Goal: Transaction & Acquisition: Download file/media

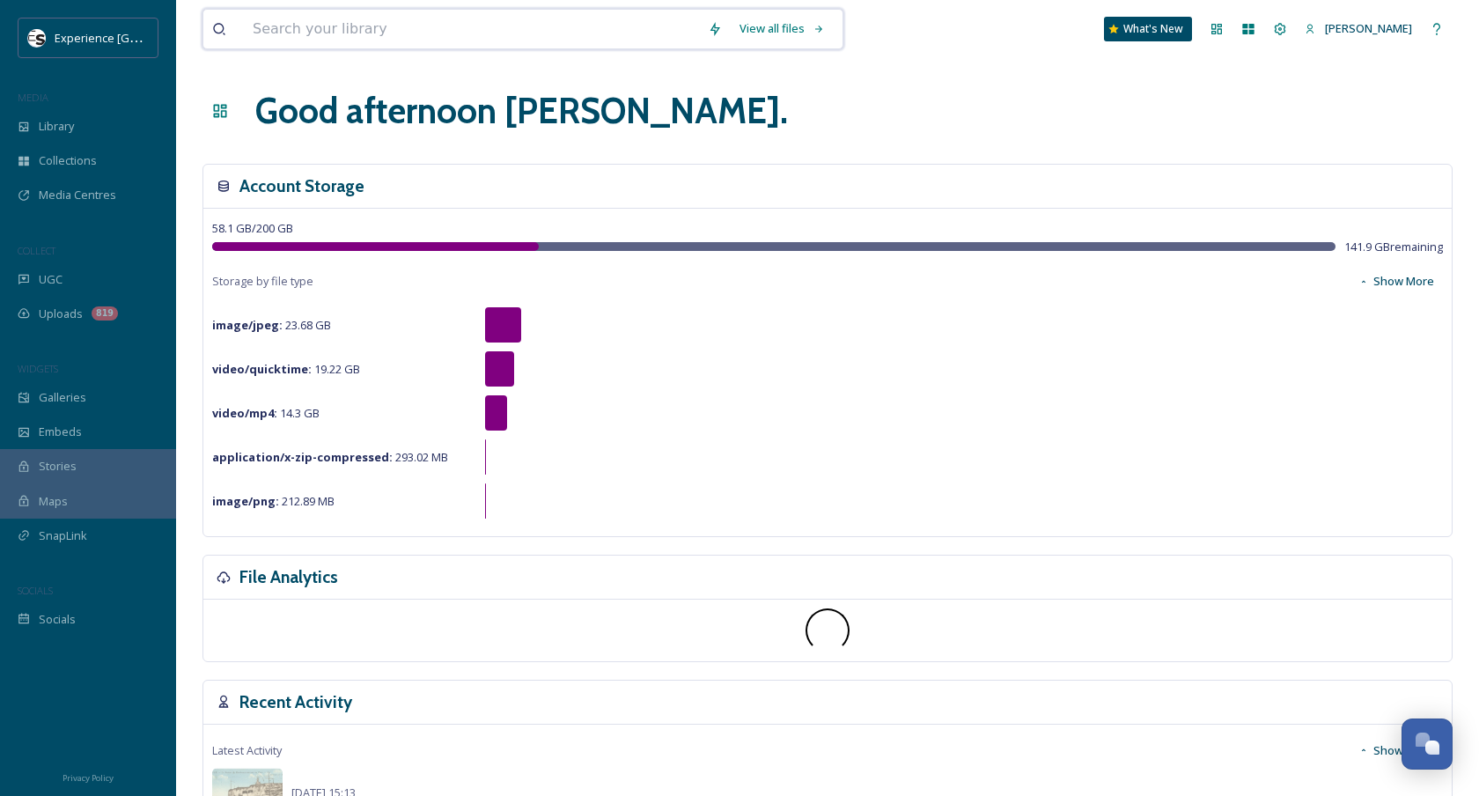
click at [477, 27] on input at bounding box center [471, 29] width 455 height 39
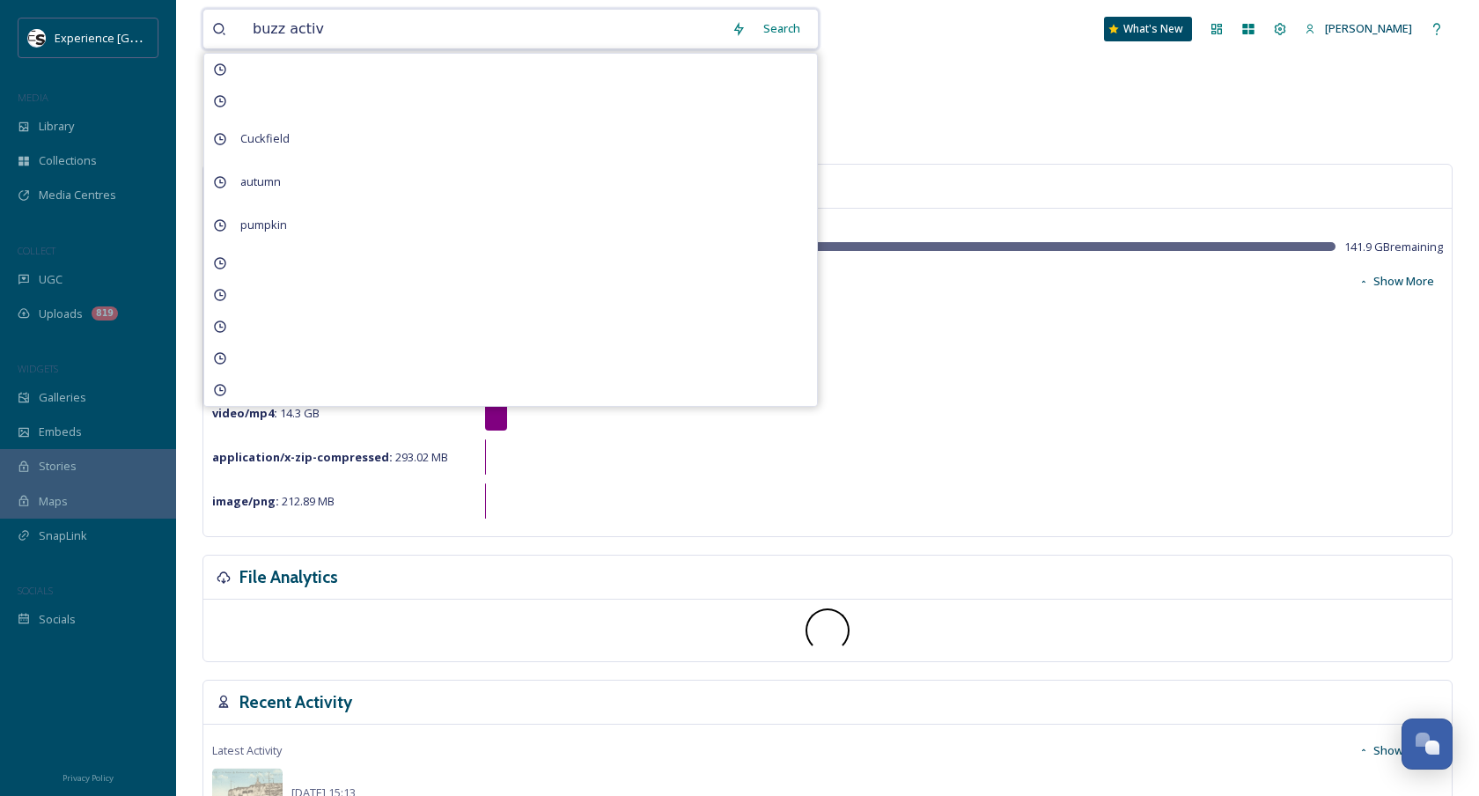
type input "buzz active"
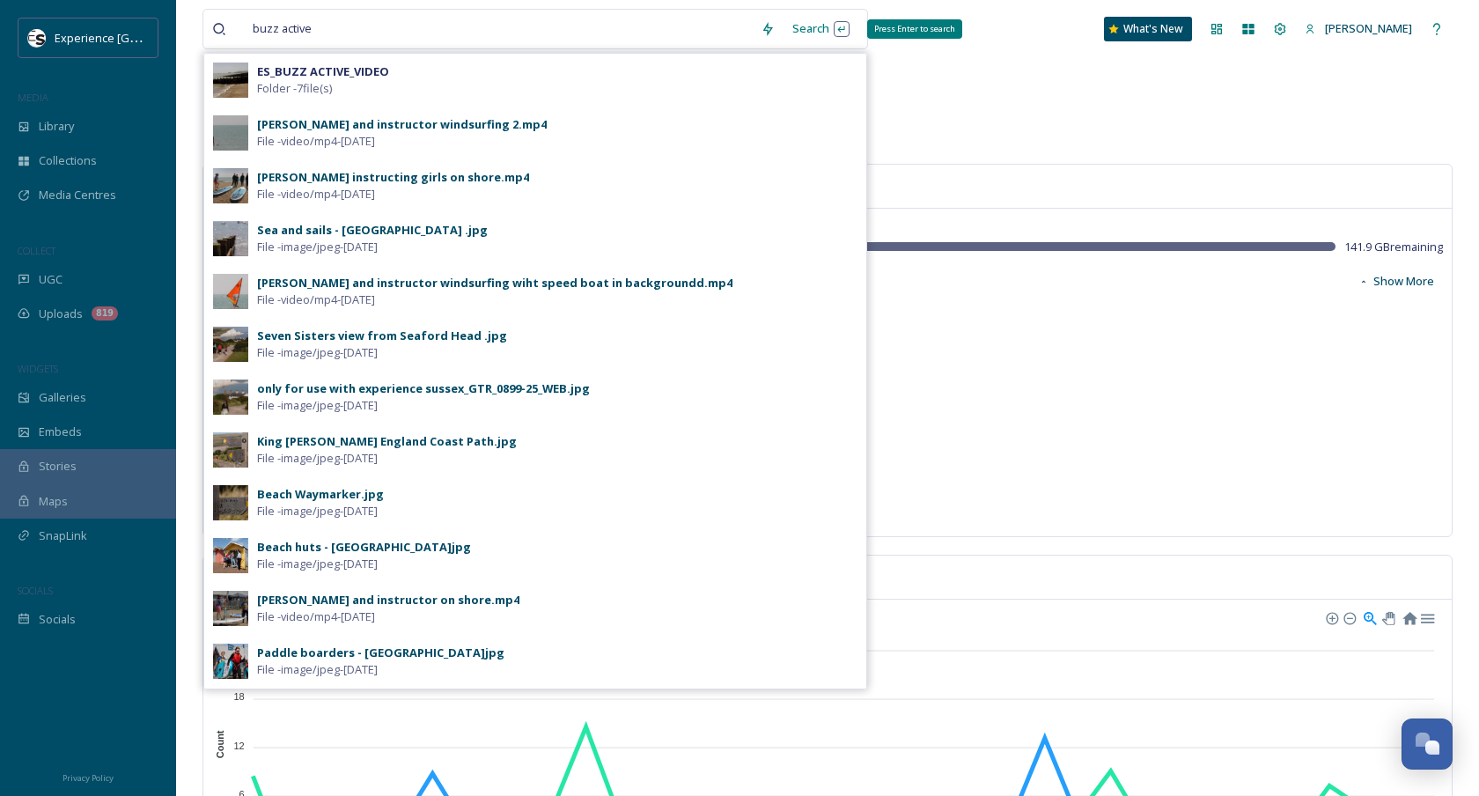
click at [856, 41] on div "Search Press Enter to search" at bounding box center [820, 28] width 75 height 34
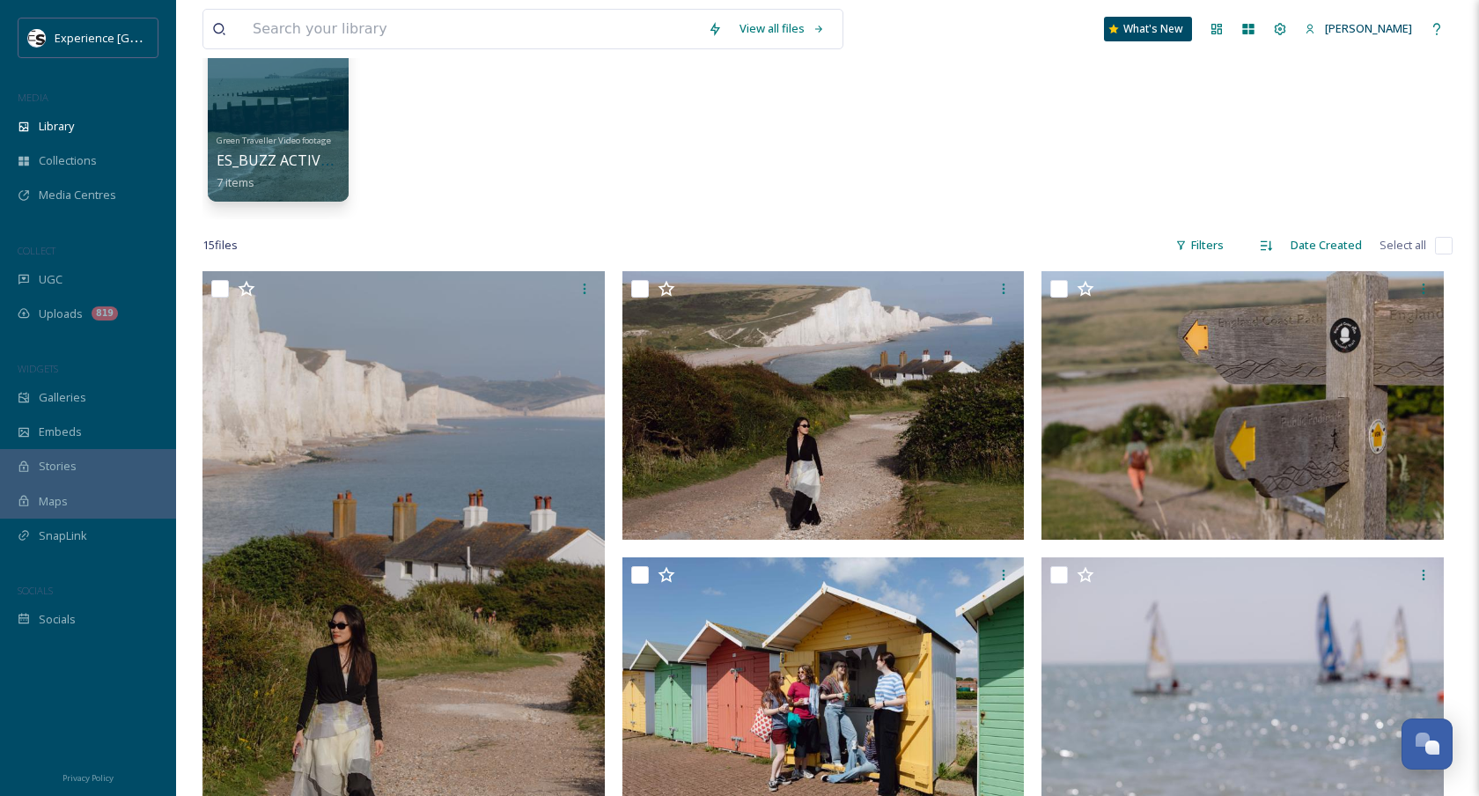
scroll to position [60, 0]
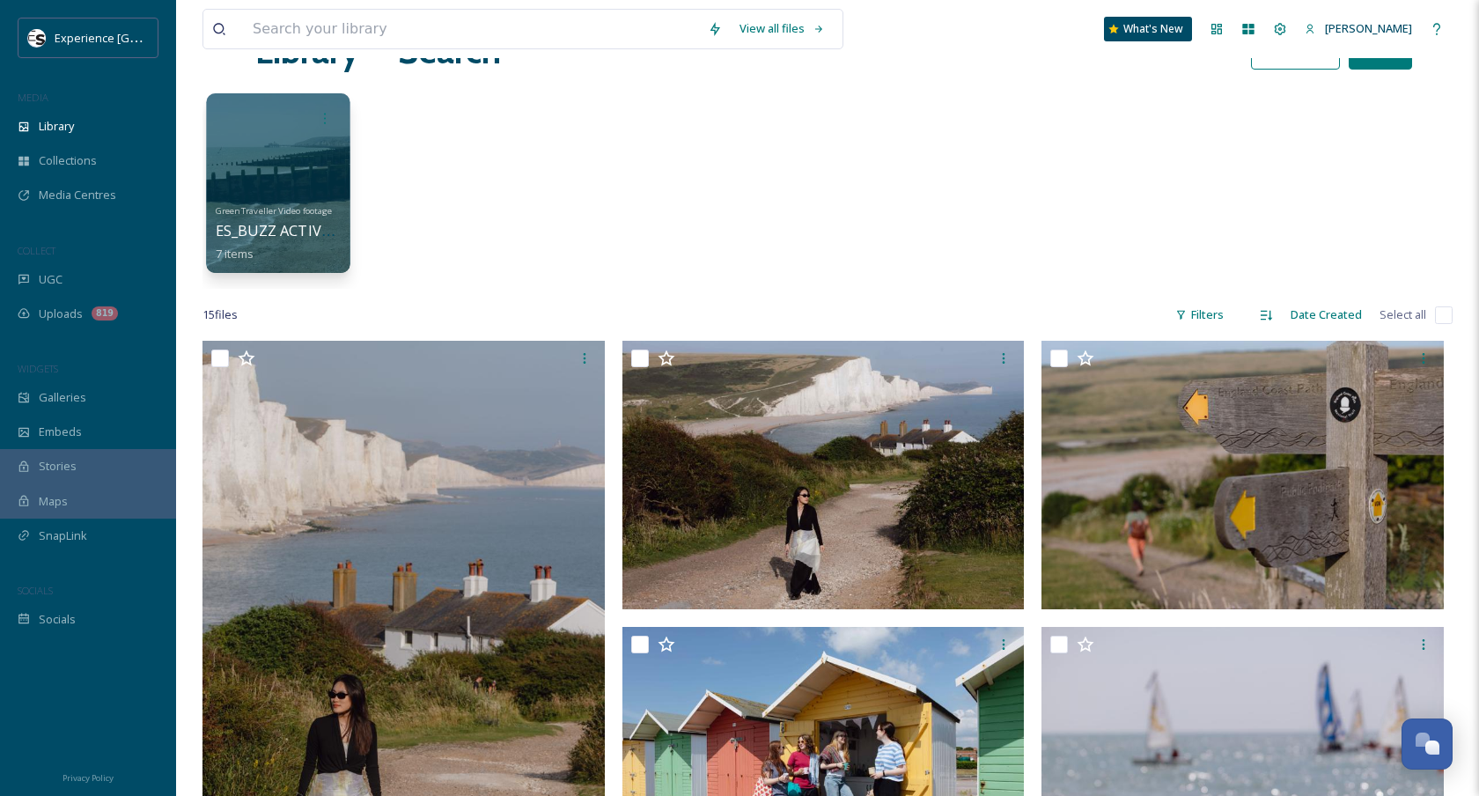
click at [281, 223] on span "ES_BUZZ ACTIVE_VIDEO" at bounding box center [298, 230] width 164 height 19
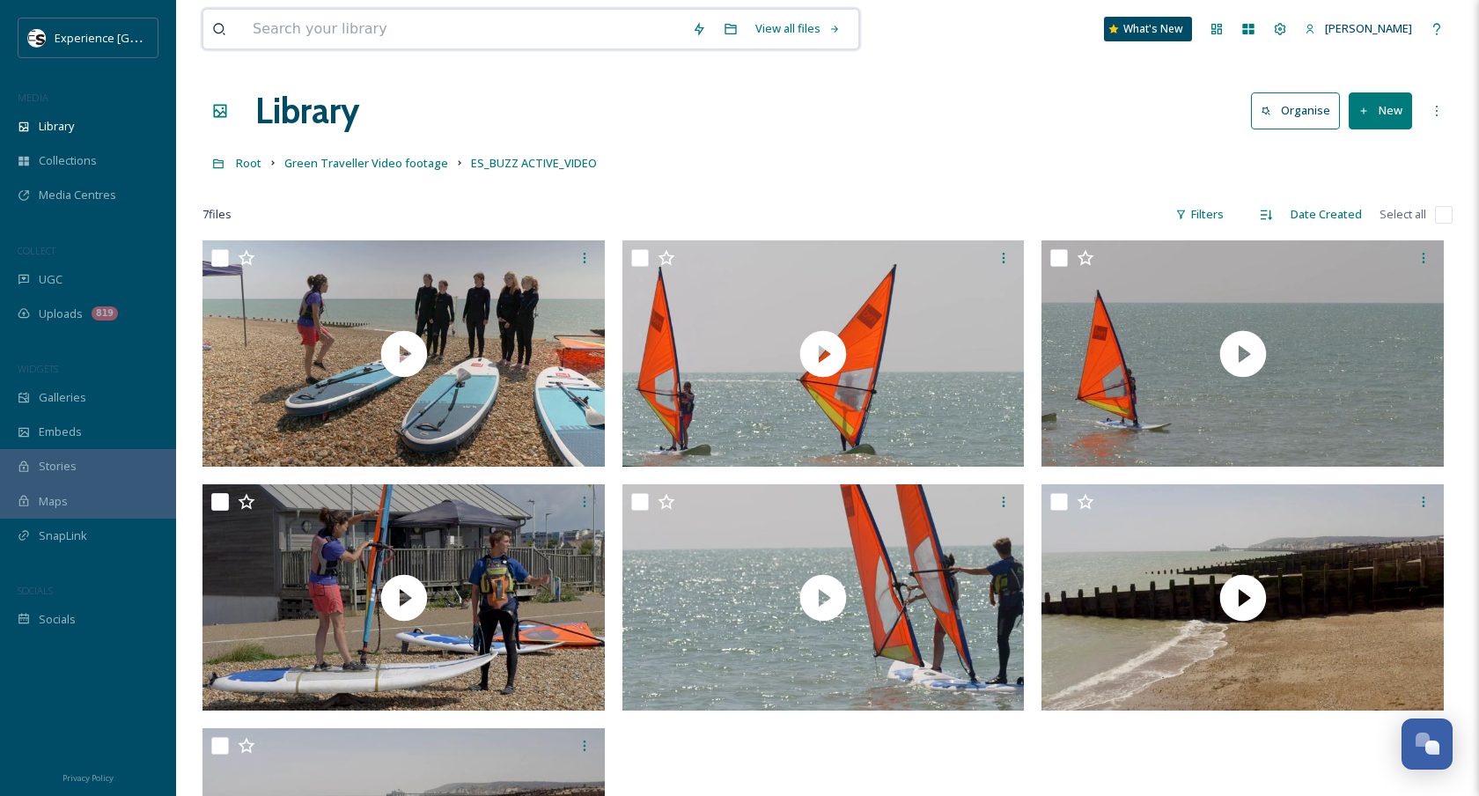
click at [500, 26] on input at bounding box center [463, 29] width 439 height 39
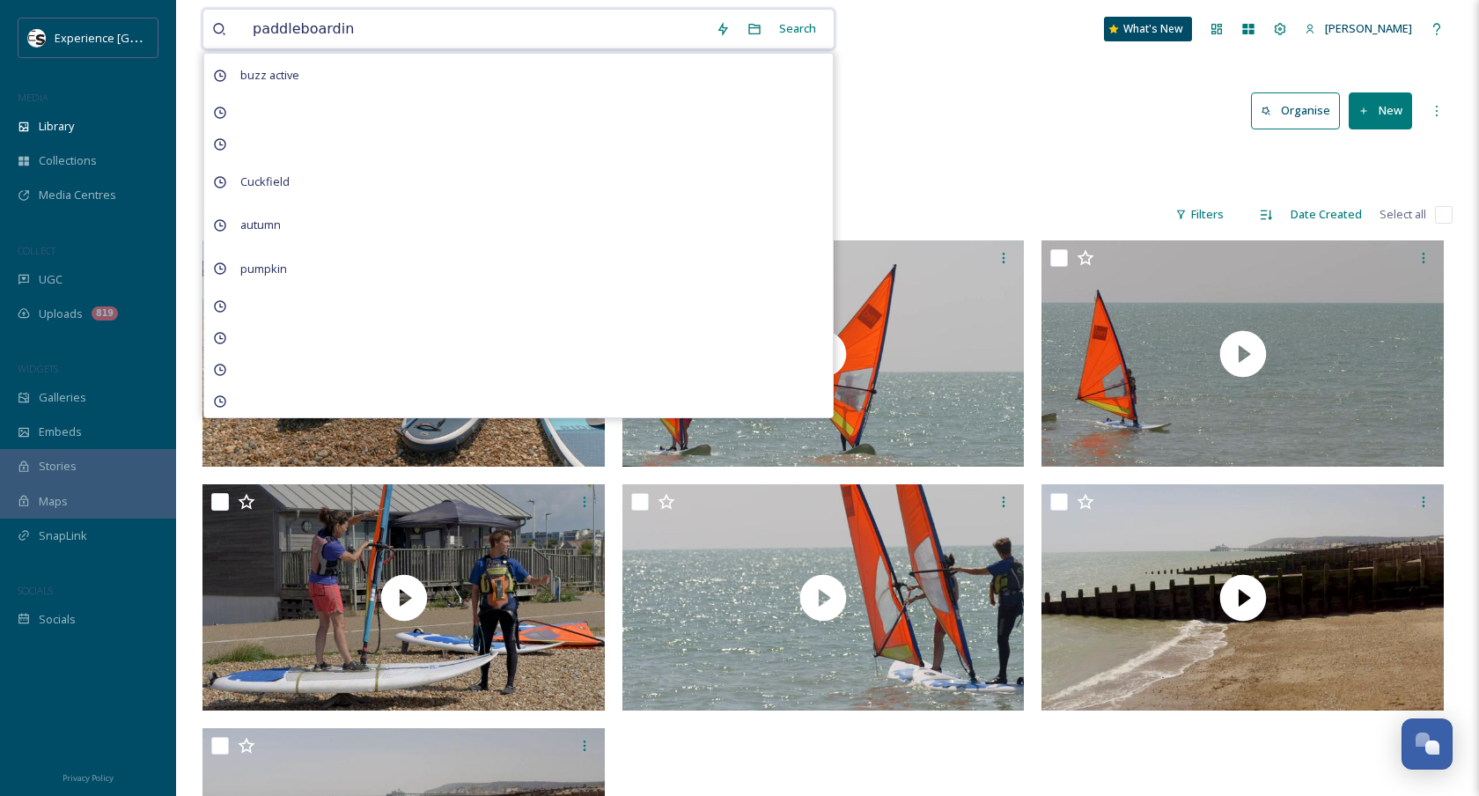
type input "paddleboarding"
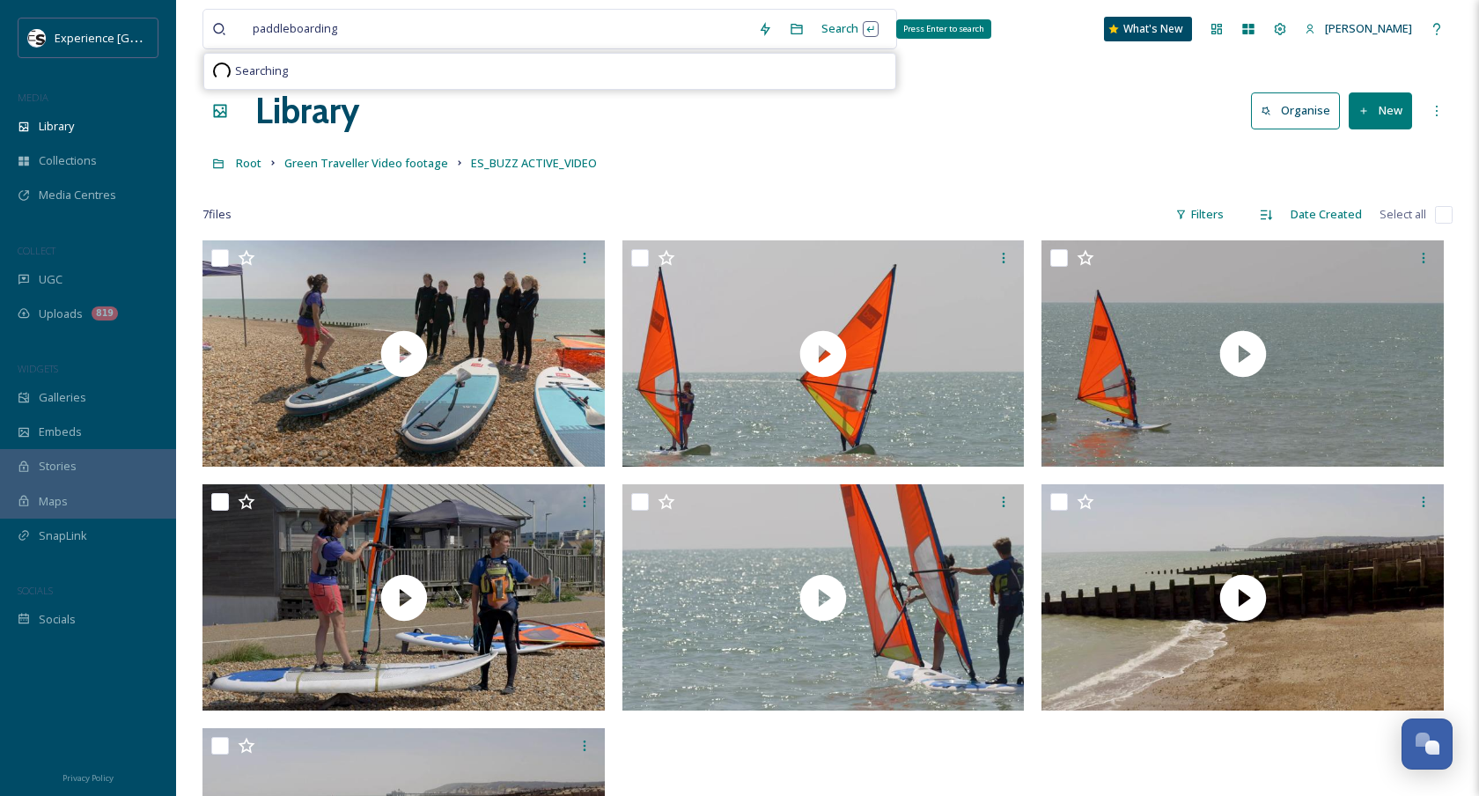
click at [875, 22] on div "Search Press Enter to search" at bounding box center [849, 28] width 75 height 34
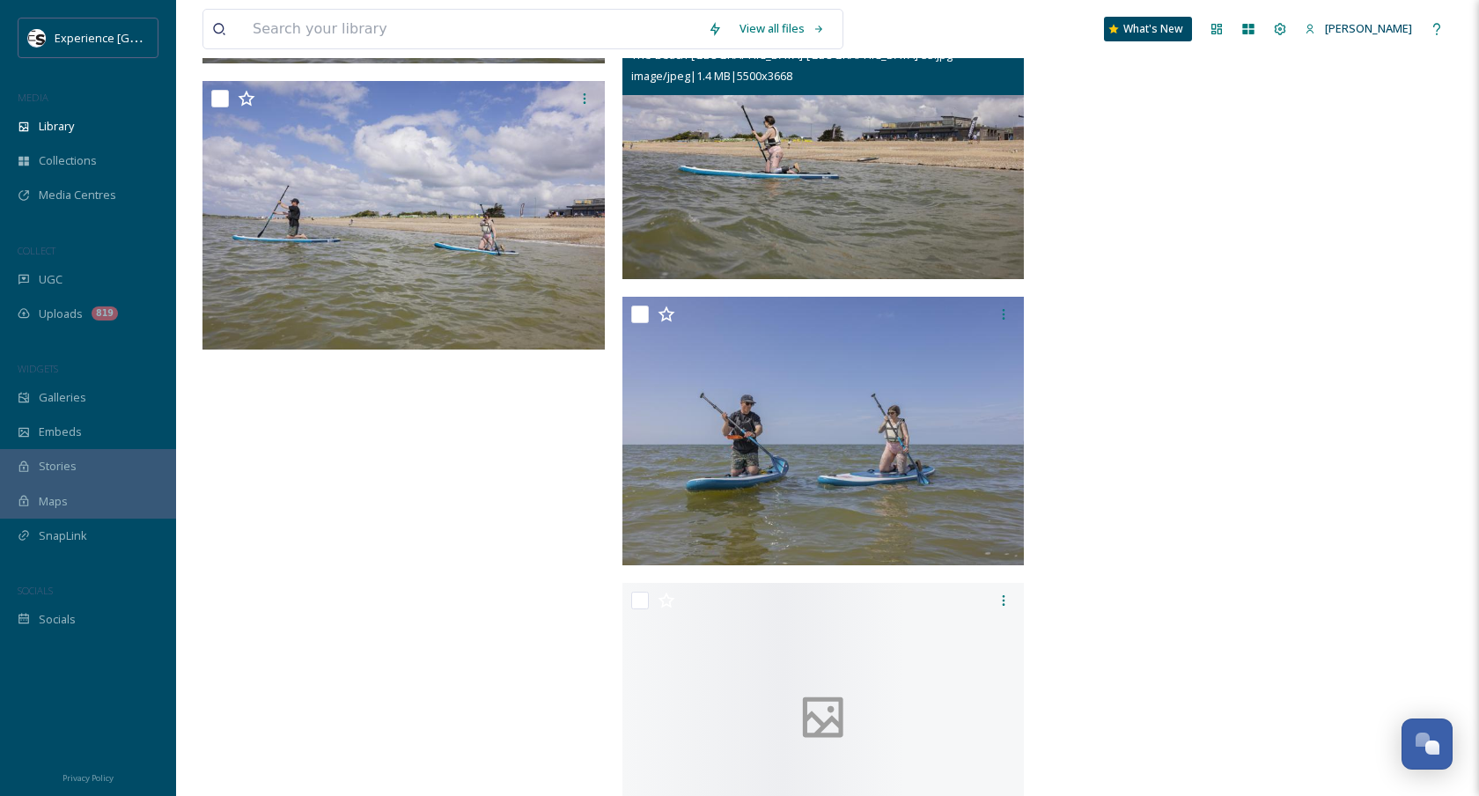
scroll to position [10453, 0]
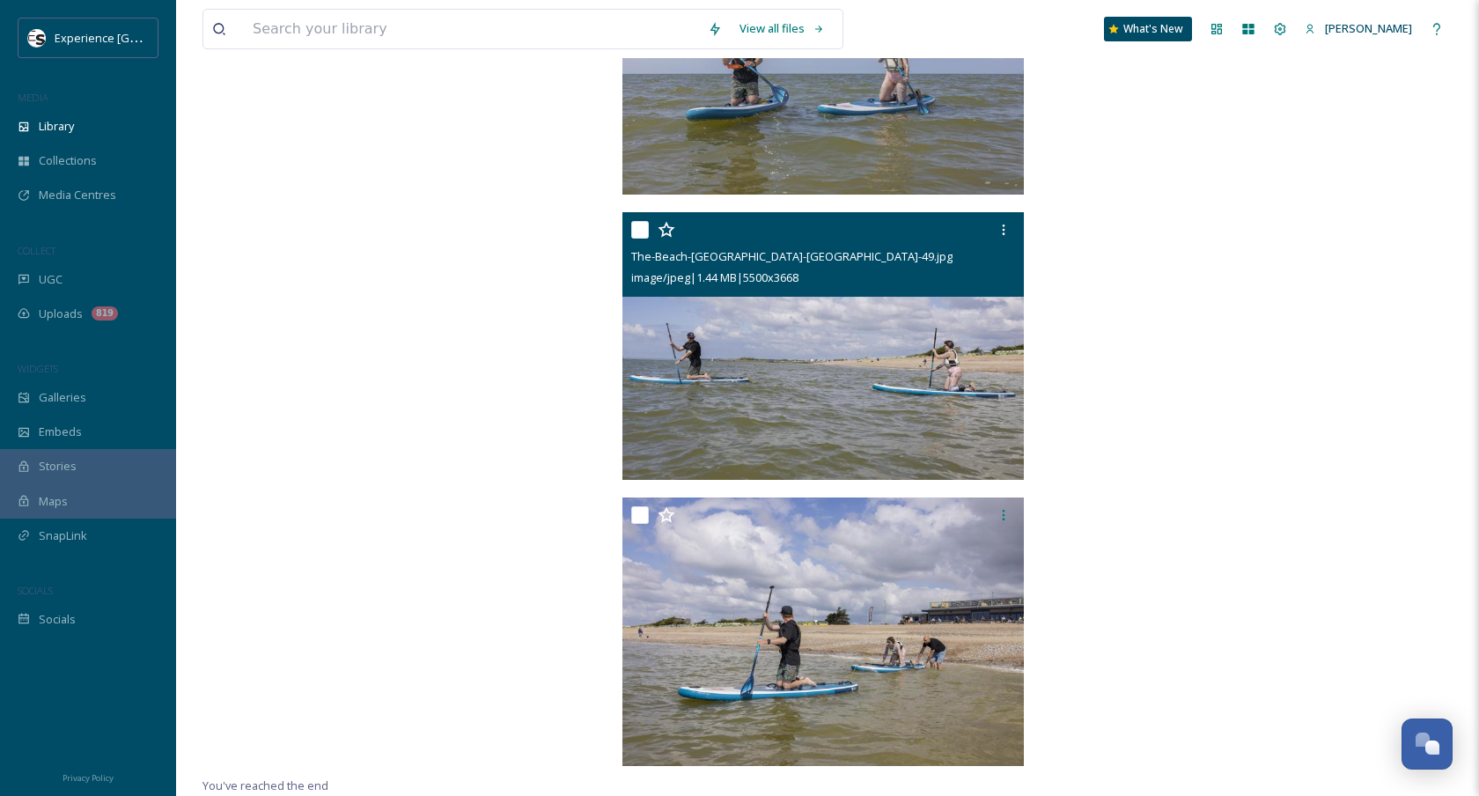
click at [735, 326] on img at bounding box center [823, 346] width 402 height 268
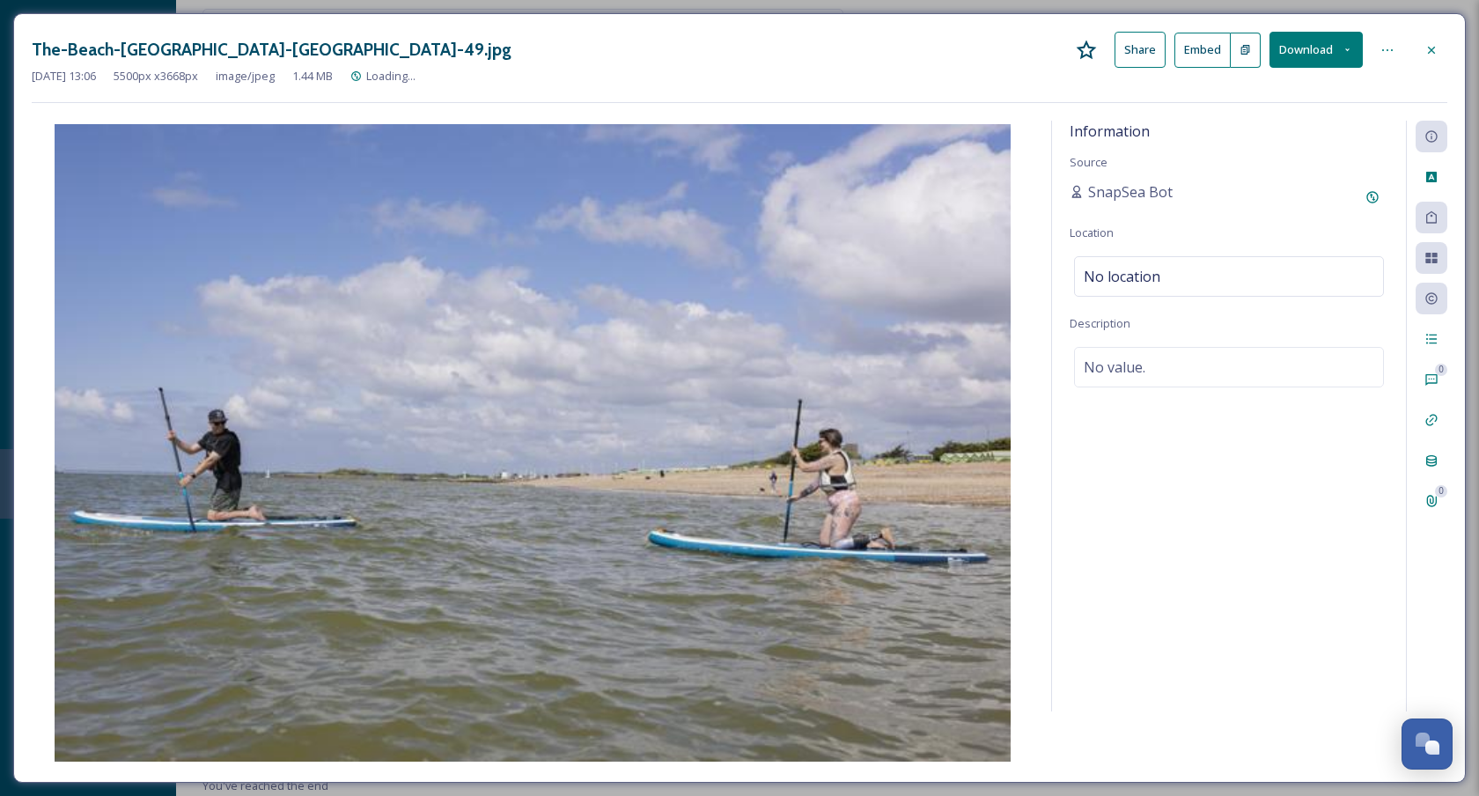
scroll to position [10167, 0]
click at [1430, 56] on div at bounding box center [1431, 50] width 32 height 32
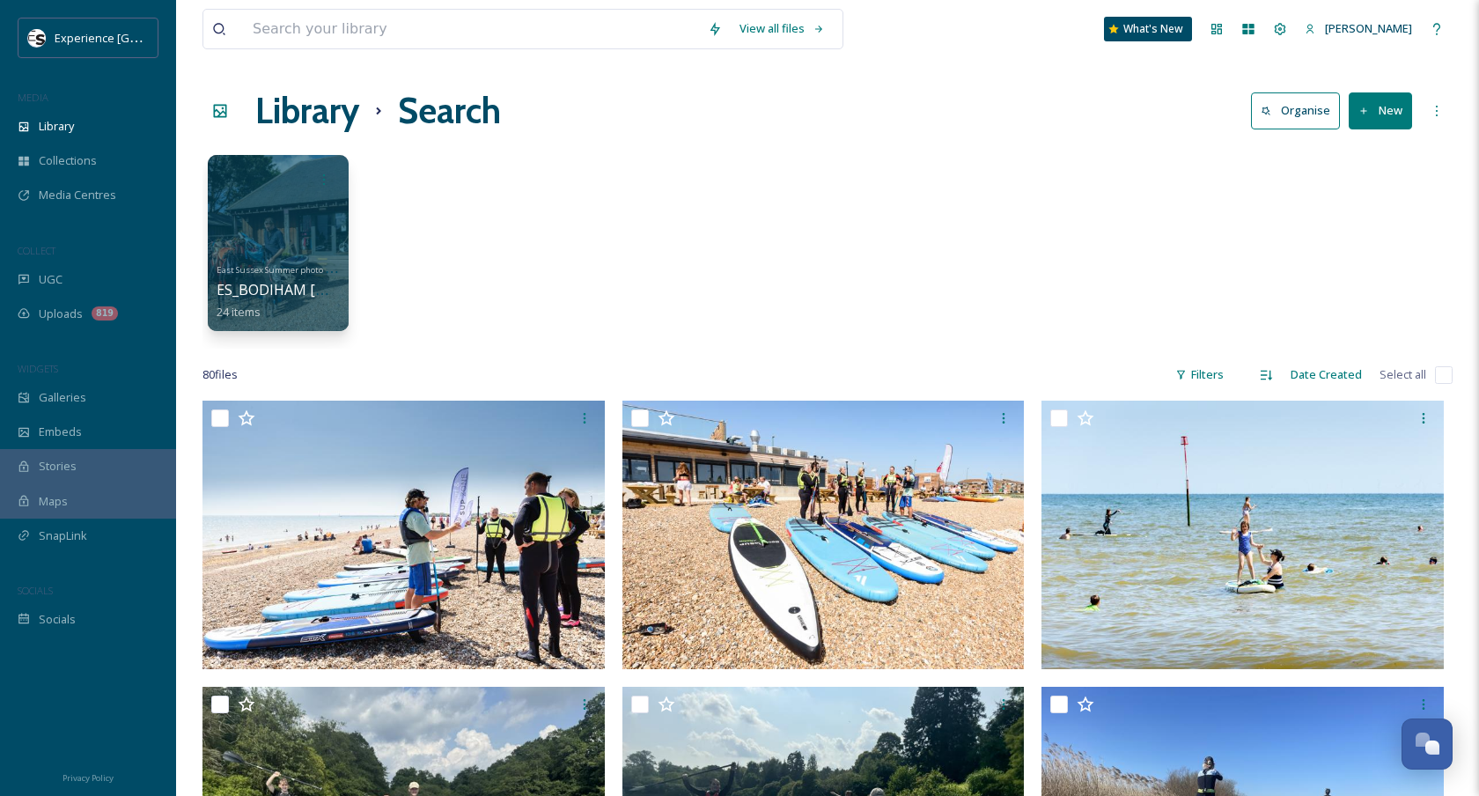
click at [500, 9] on div "View all files" at bounding box center [522, 29] width 641 height 40
click at [498, 21] on input at bounding box center [471, 29] width 455 height 39
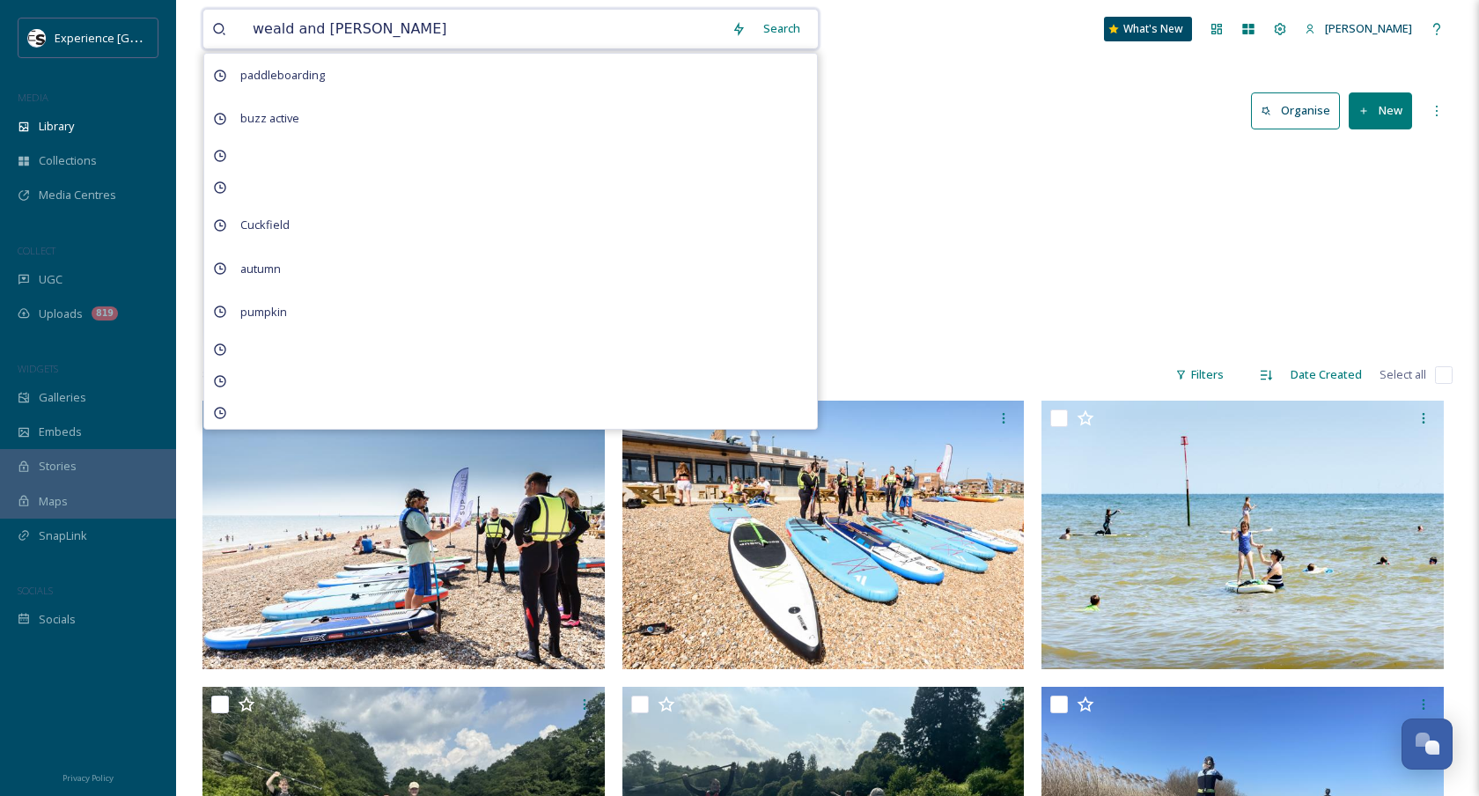
type input "weald and downland"
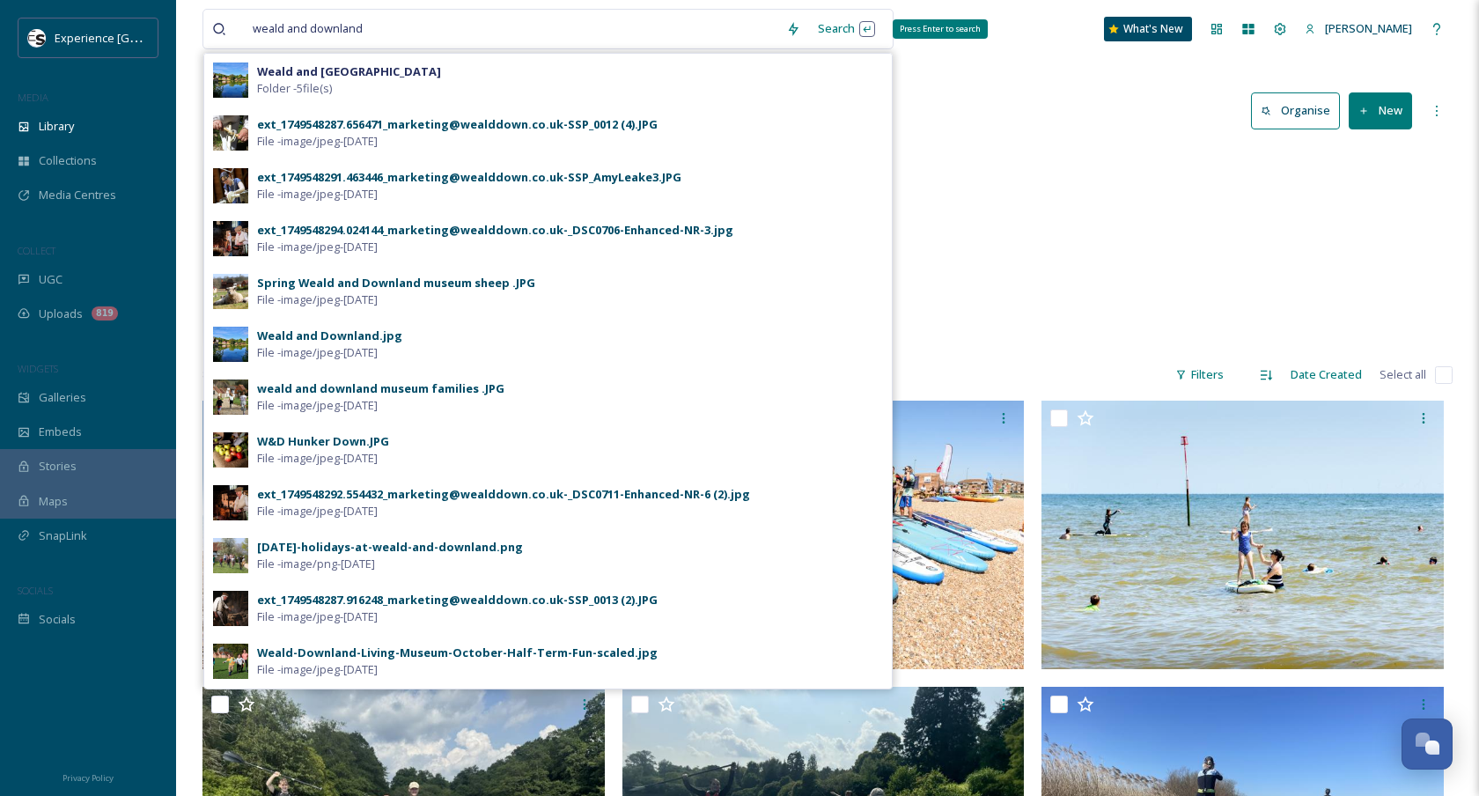
click at [849, 23] on div "Search Press Enter to search" at bounding box center [846, 28] width 75 height 34
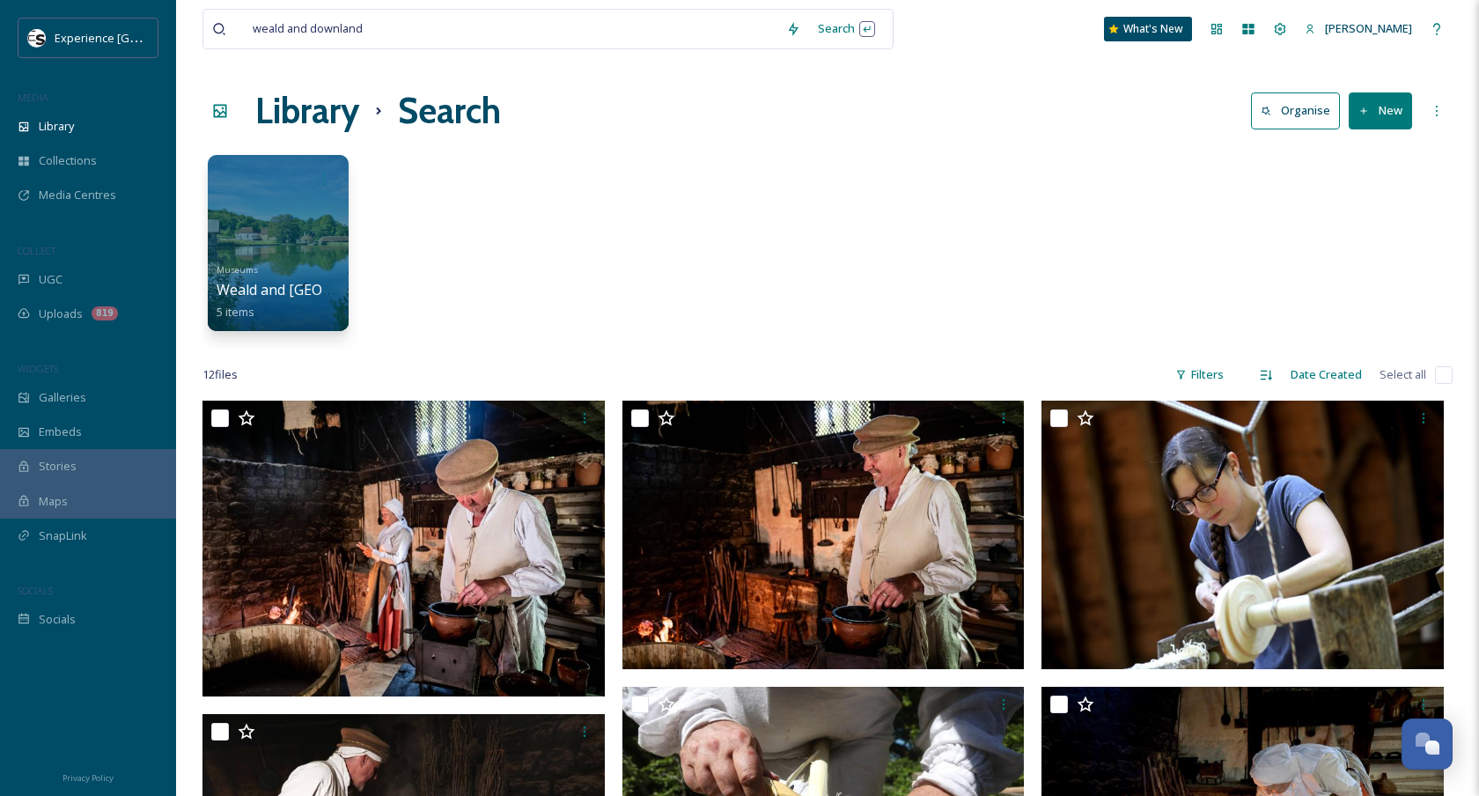
click at [968, 238] on div "Museums Weald and Downland Museum 5 items" at bounding box center [827, 247] width 1250 height 202
click at [251, 258] on div at bounding box center [277, 243] width 143 height 180
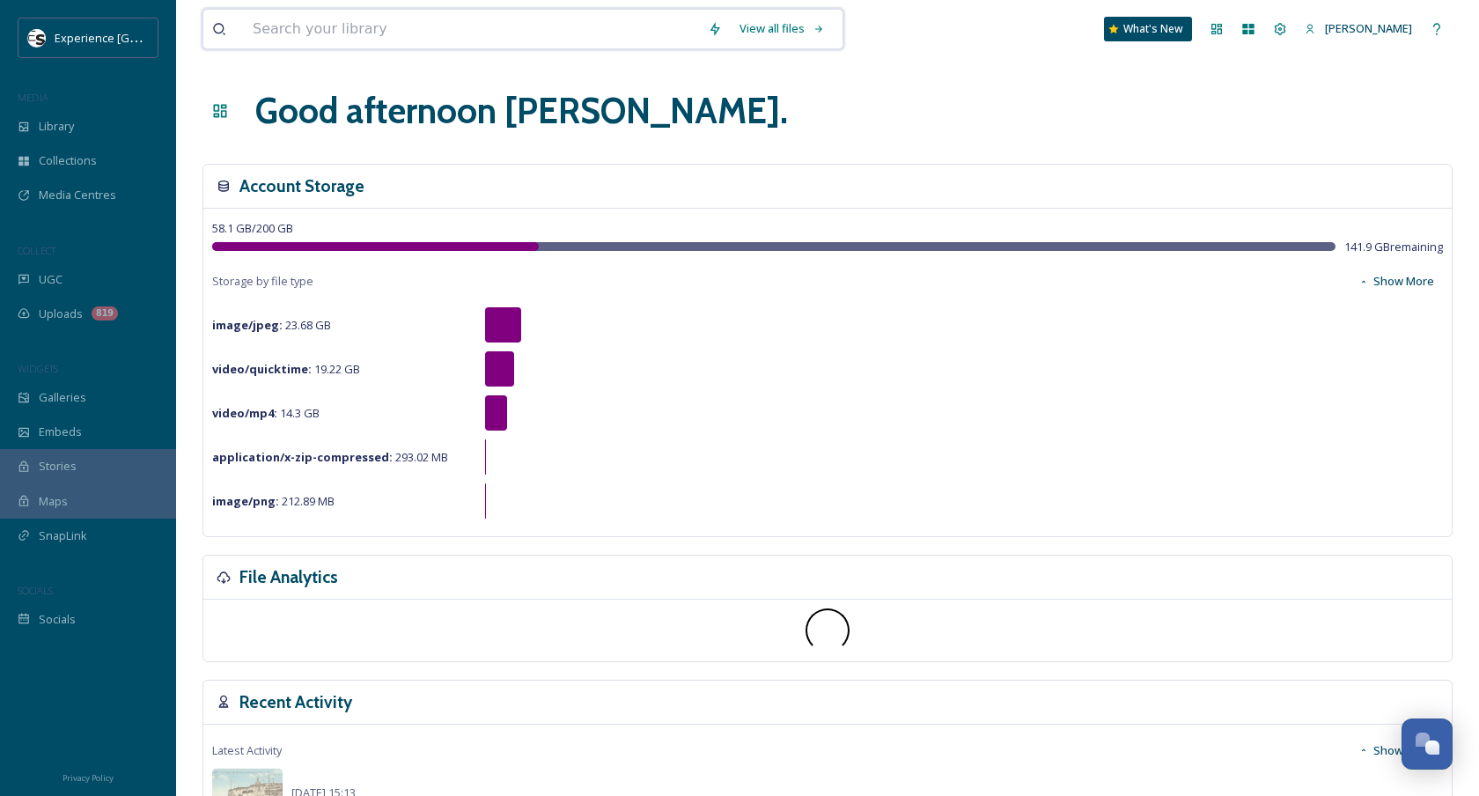
click at [437, 31] on input at bounding box center [471, 29] width 455 height 39
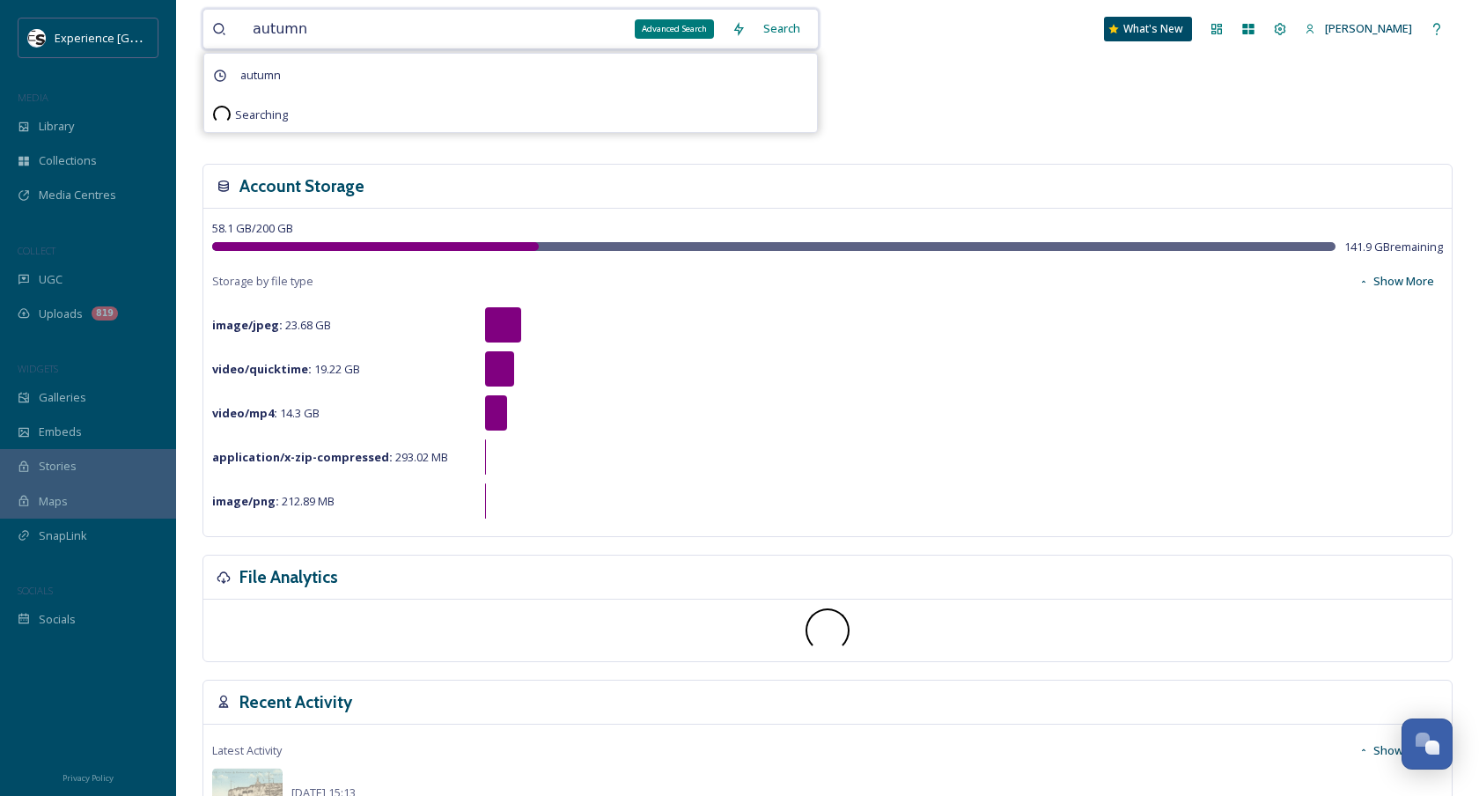
type input "autumn"
click at [807, 26] on div "Search" at bounding box center [781, 28] width 55 height 34
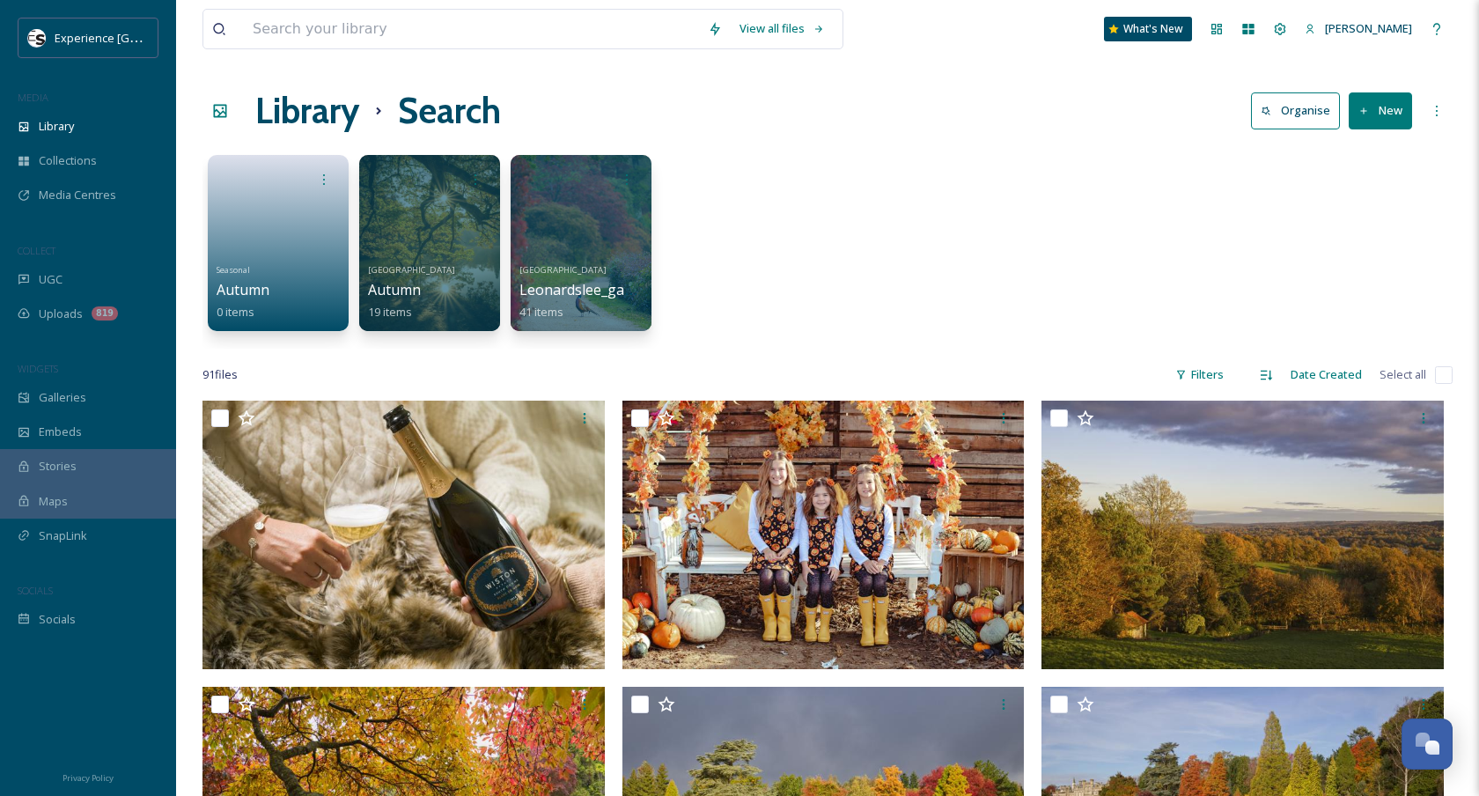
click at [1200, 375] on div "Filters" at bounding box center [1199, 374] width 66 height 34
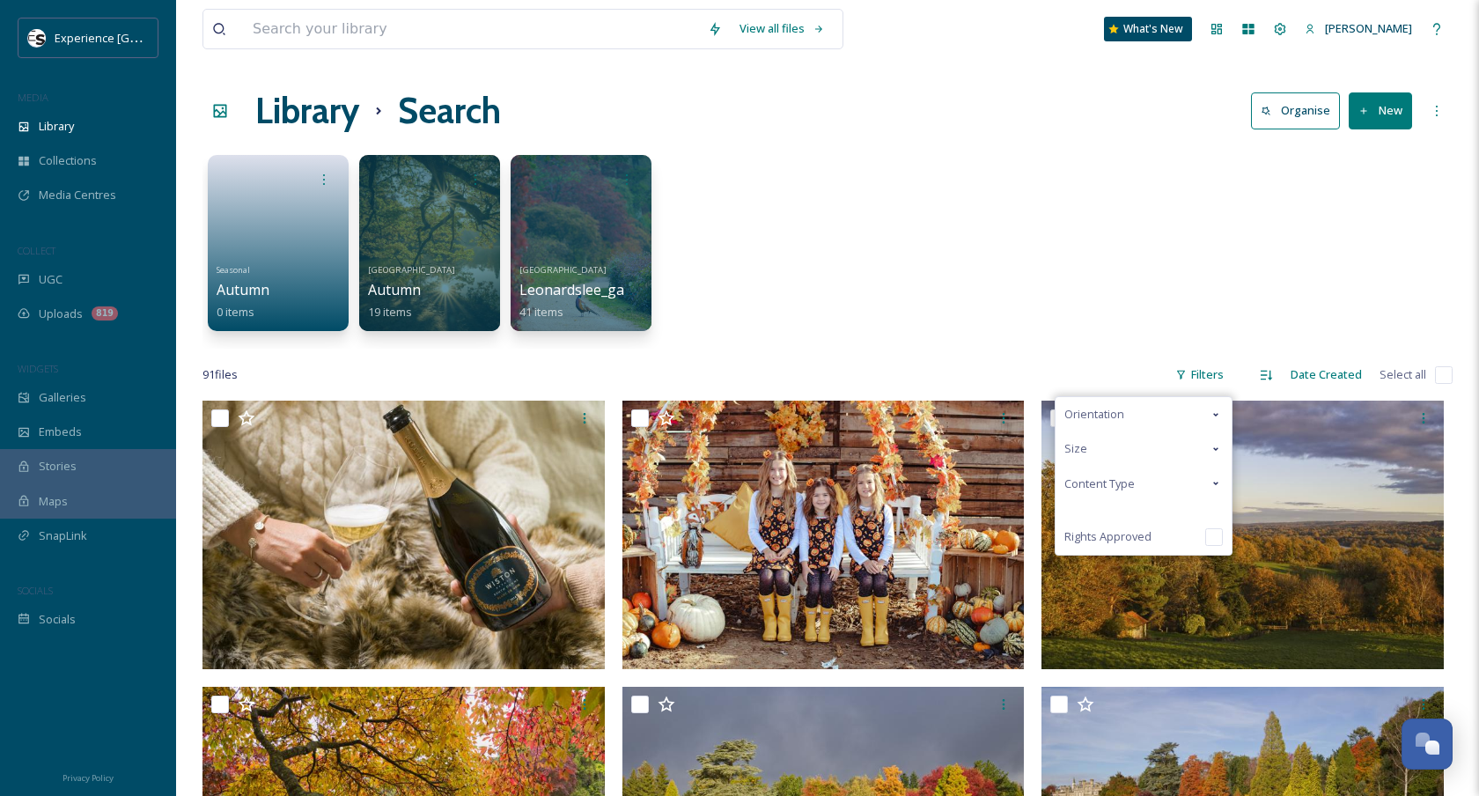
click at [1140, 473] on div "Content Type" at bounding box center [1143, 483] width 176 height 34
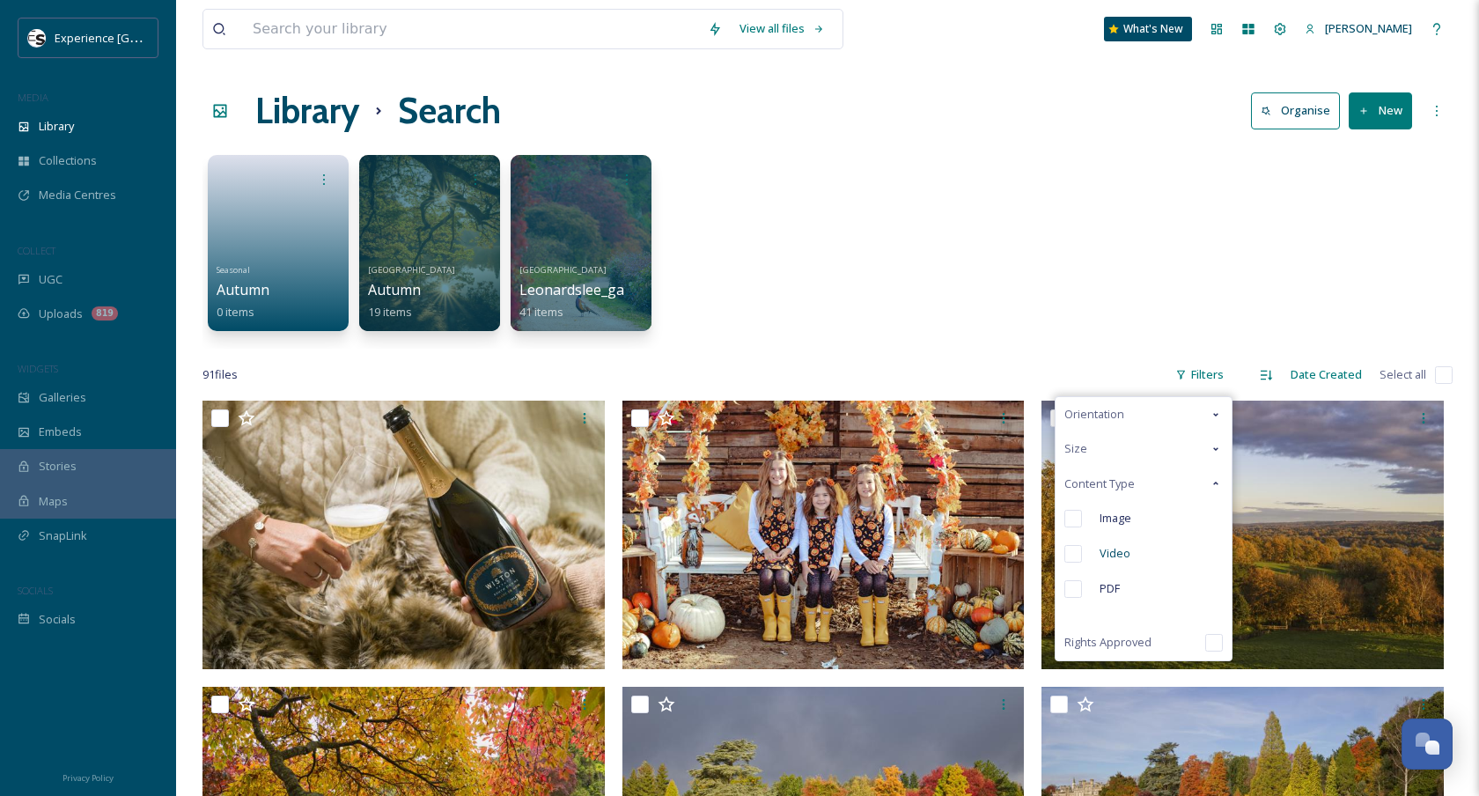
click at [1113, 549] on span "Video" at bounding box center [1114, 553] width 31 height 17
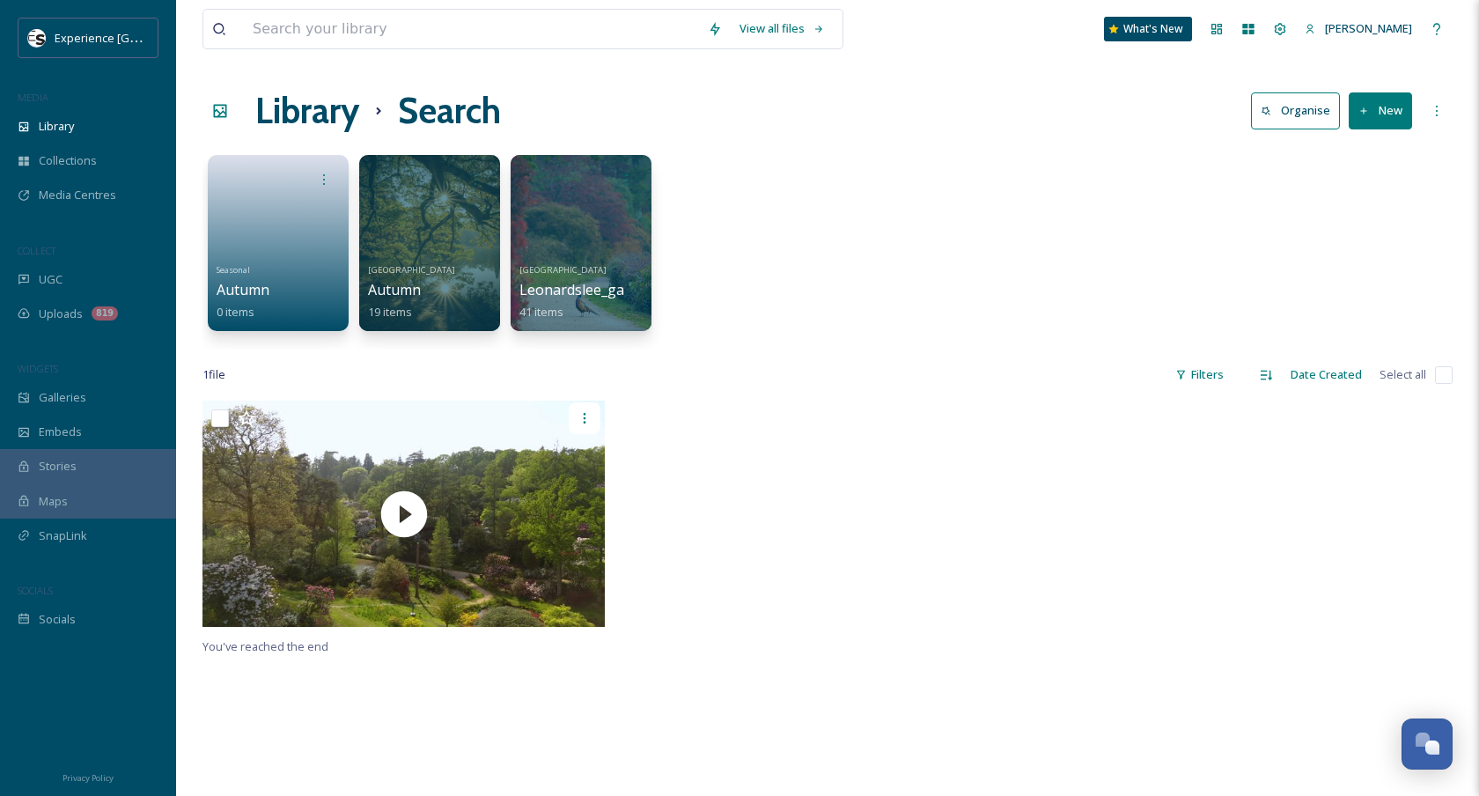
click at [577, 411] on icon at bounding box center [584, 418] width 14 height 14
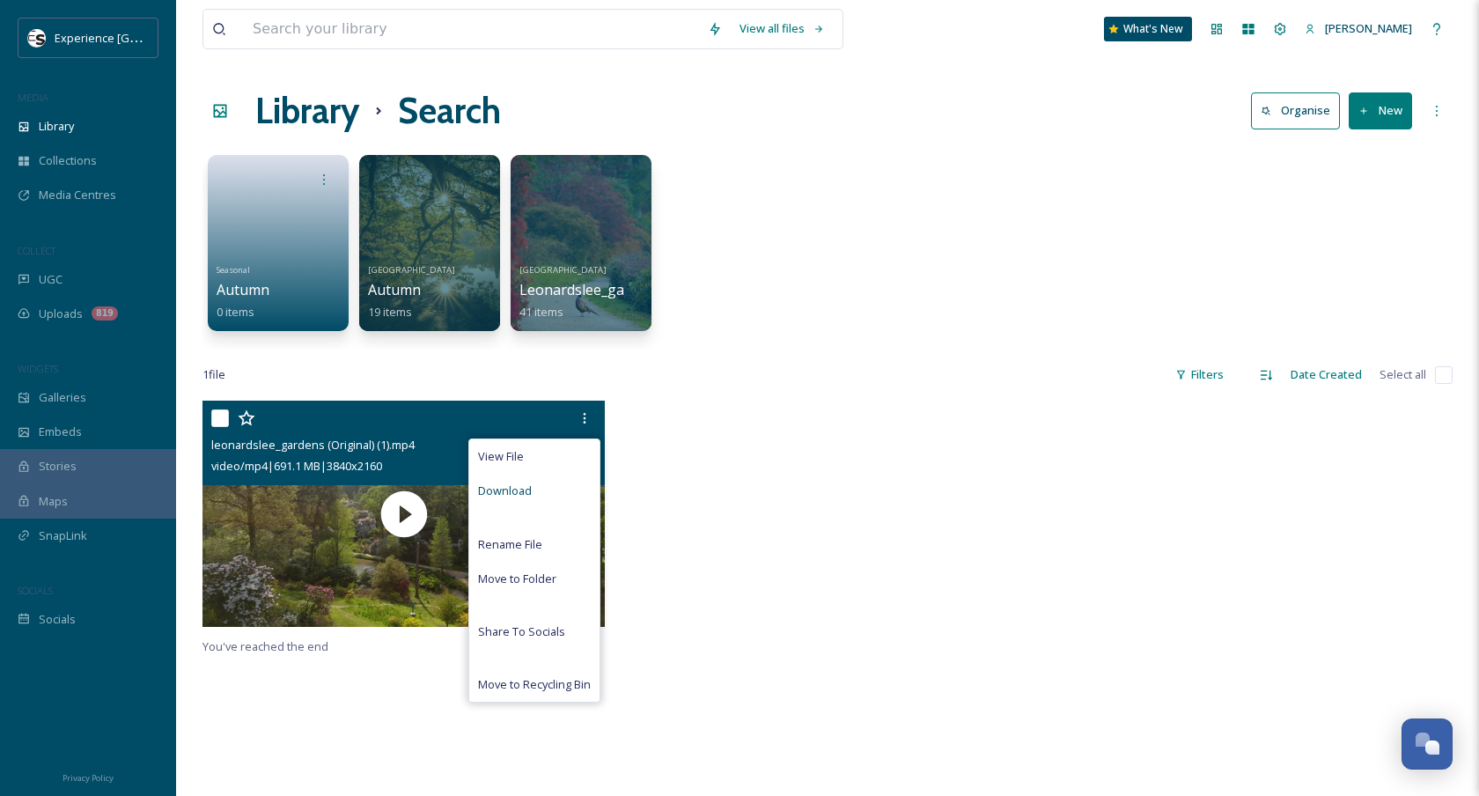
click at [560, 486] on div "Download" at bounding box center [534, 490] width 130 height 34
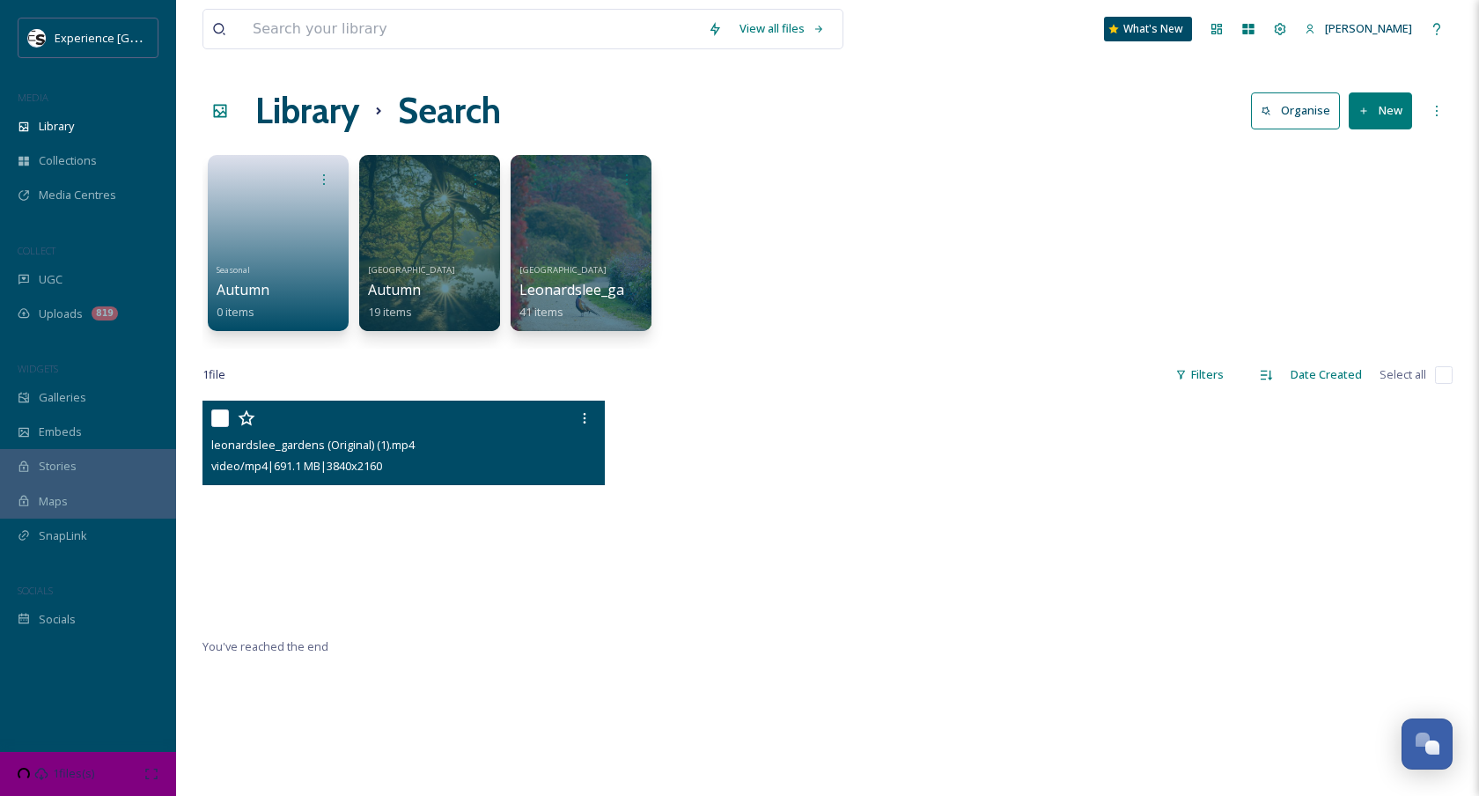
click at [473, 571] on video "leonardslee_gardens (Original) (1).mp4" at bounding box center [403, 513] width 402 height 226
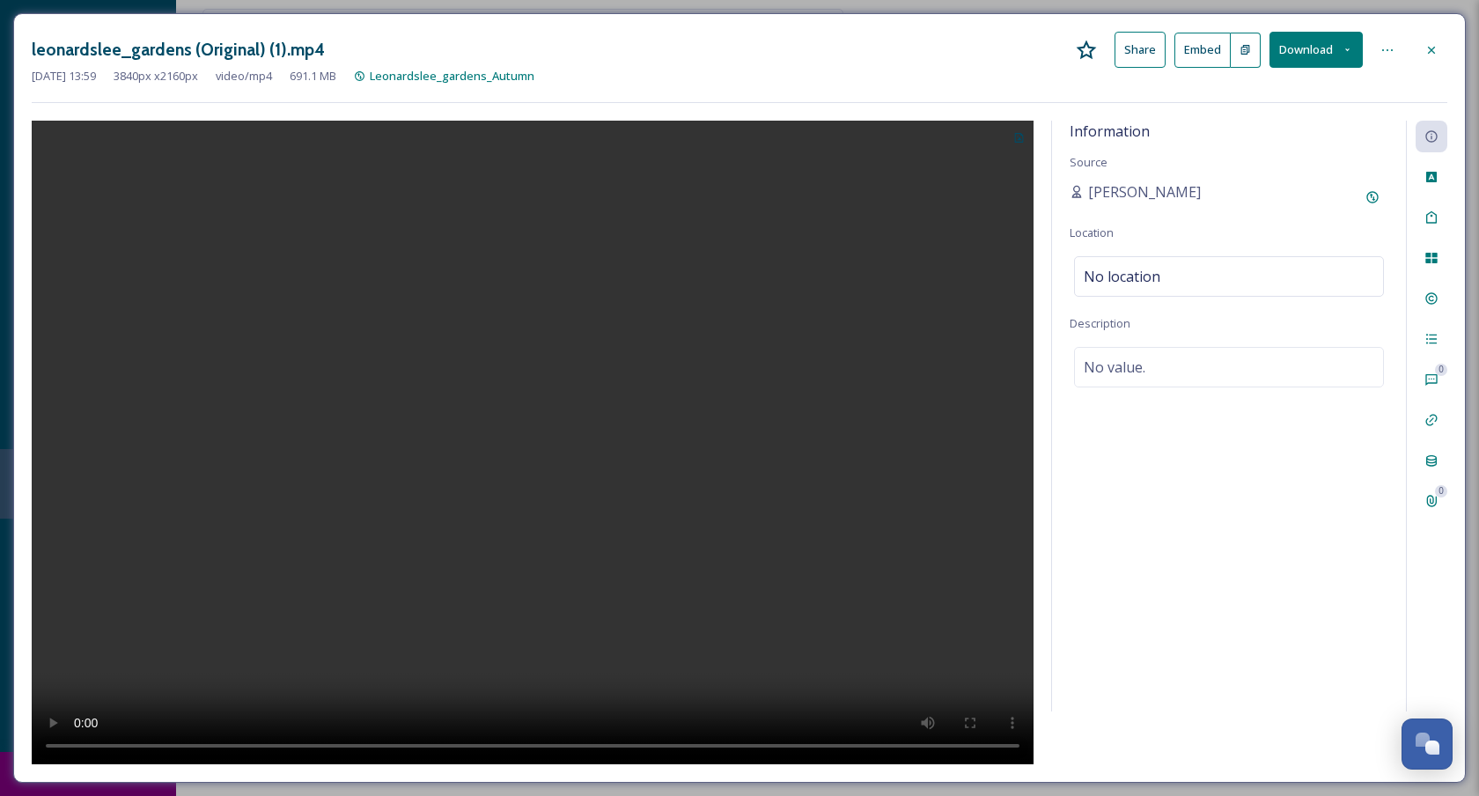
click at [1434, 40] on div at bounding box center [1431, 50] width 32 height 32
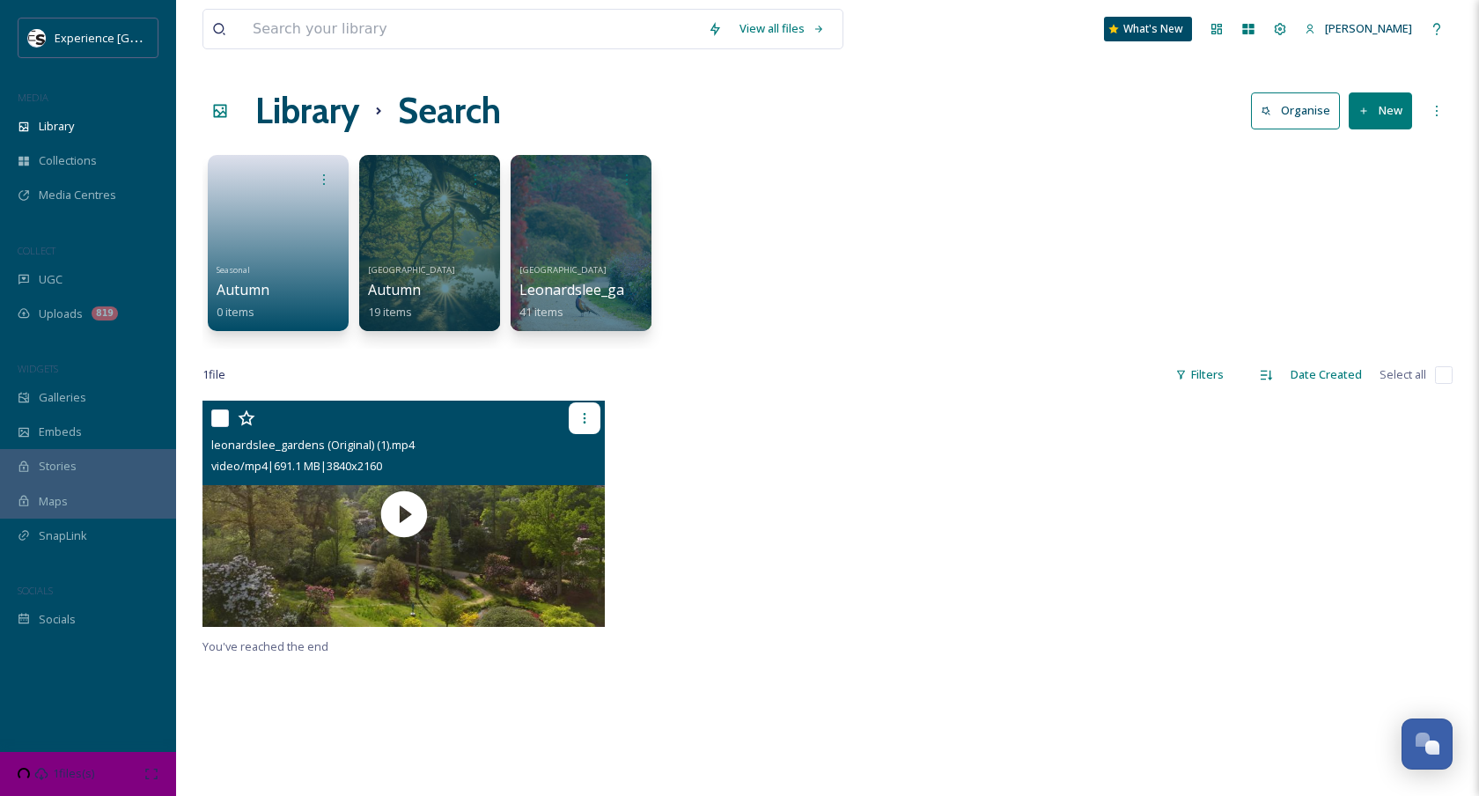
click at [570, 409] on div at bounding box center [585, 418] width 32 height 32
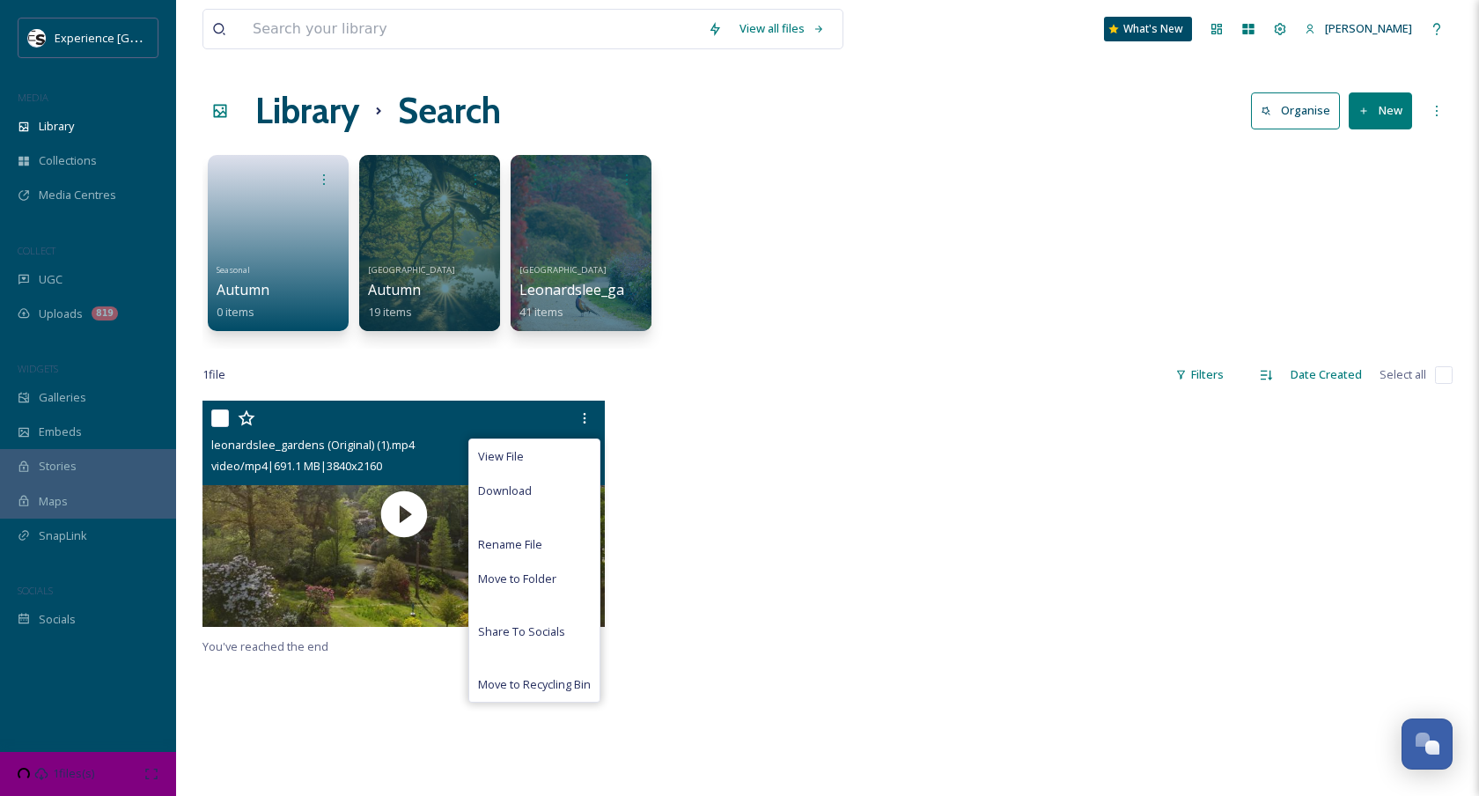
click at [525, 495] on span "Download" at bounding box center [505, 490] width 54 height 17
